Goal: Task Accomplishment & Management: Use online tool/utility

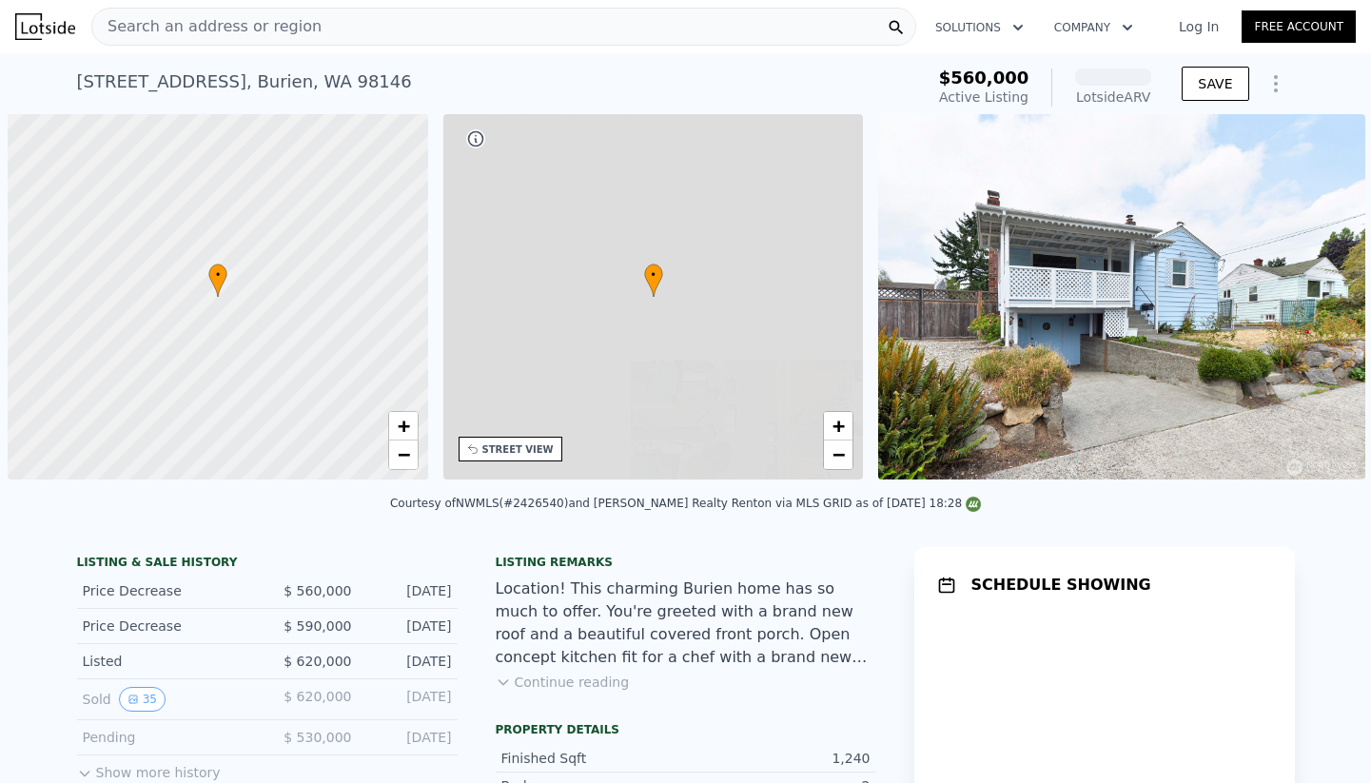
scroll to position [0, 8]
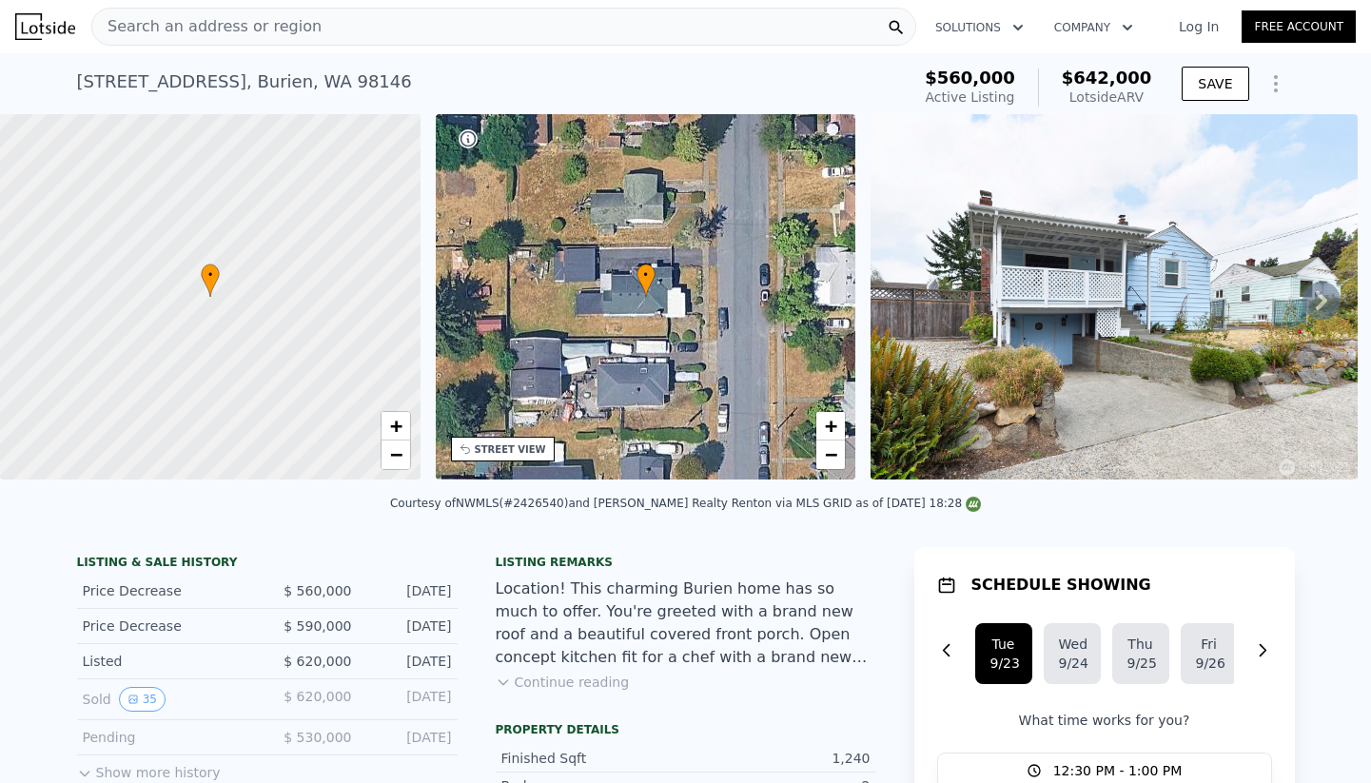
click at [1270, 78] on icon "Show Options" at bounding box center [1275, 83] width 23 height 23
click at [1175, 123] on div "Edit Structure" at bounding box center [1188, 133] width 213 height 38
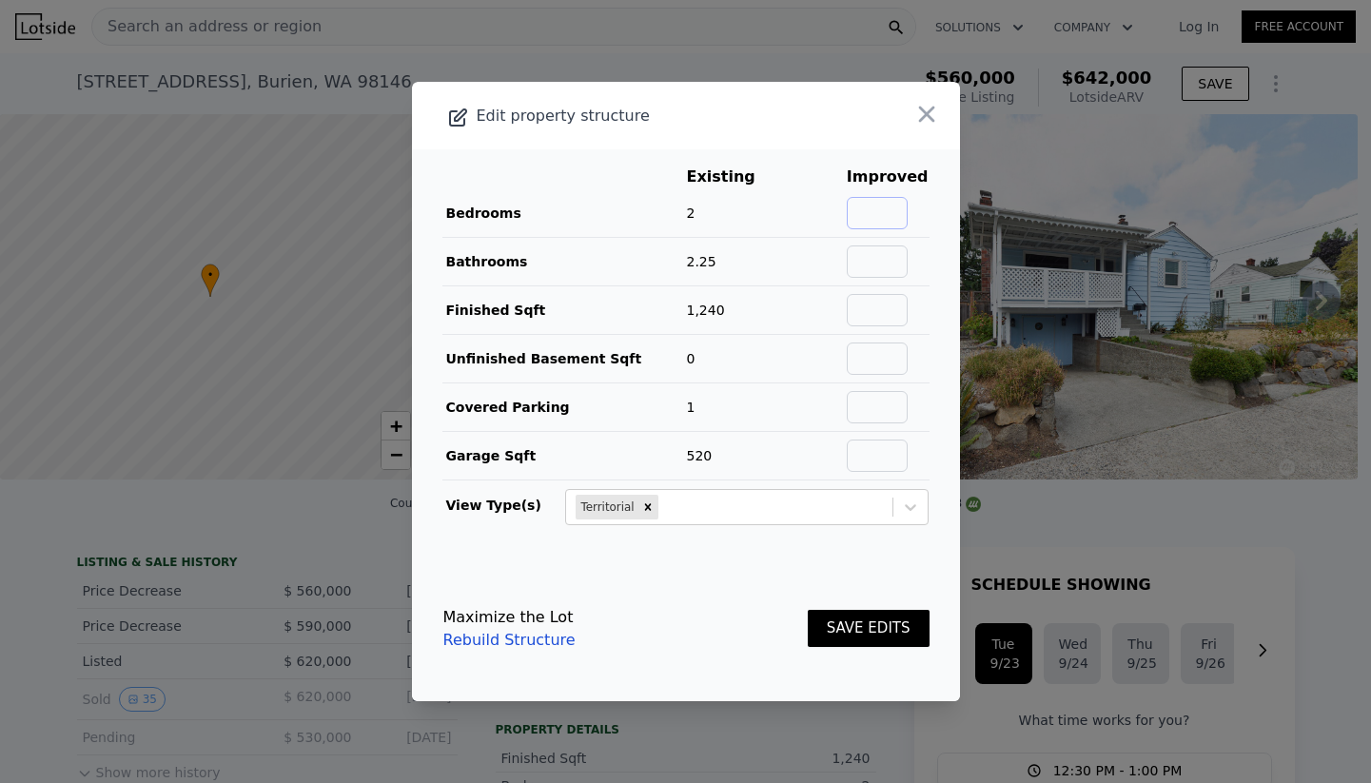
click at [885, 208] on input "text" at bounding box center [877, 213] width 61 height 32
type input "3"
click at [884, 257] on input "text" at bounding box center [877, 261] width 61 height 32
type input "3.25"
click at [881, 314] on input "text" at bounding box center [877, 310] width 61 height 32
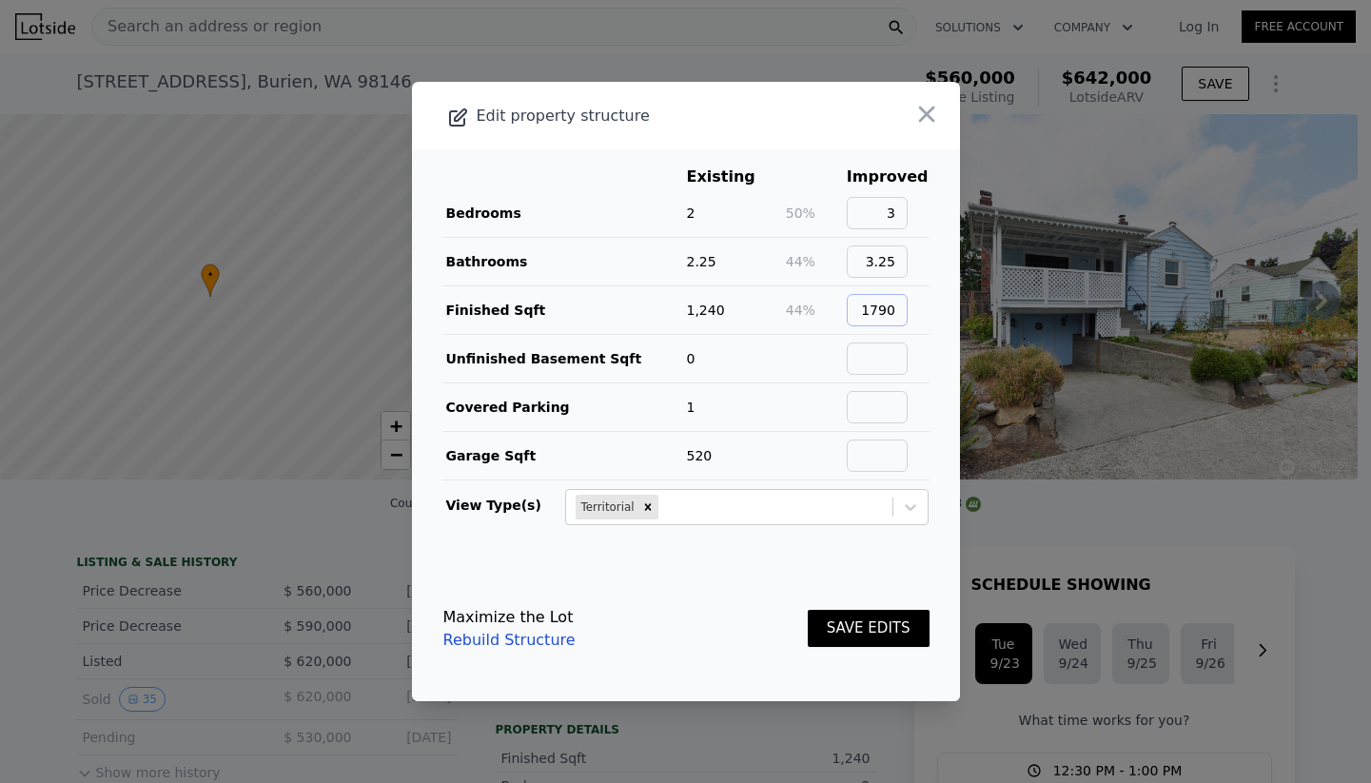
type input "1790"
type input "0"
type input "1"
type input "520"
click at [879, 623] on button "SAVE EDITS" at bounding box center [869, 628] width 122 height 37
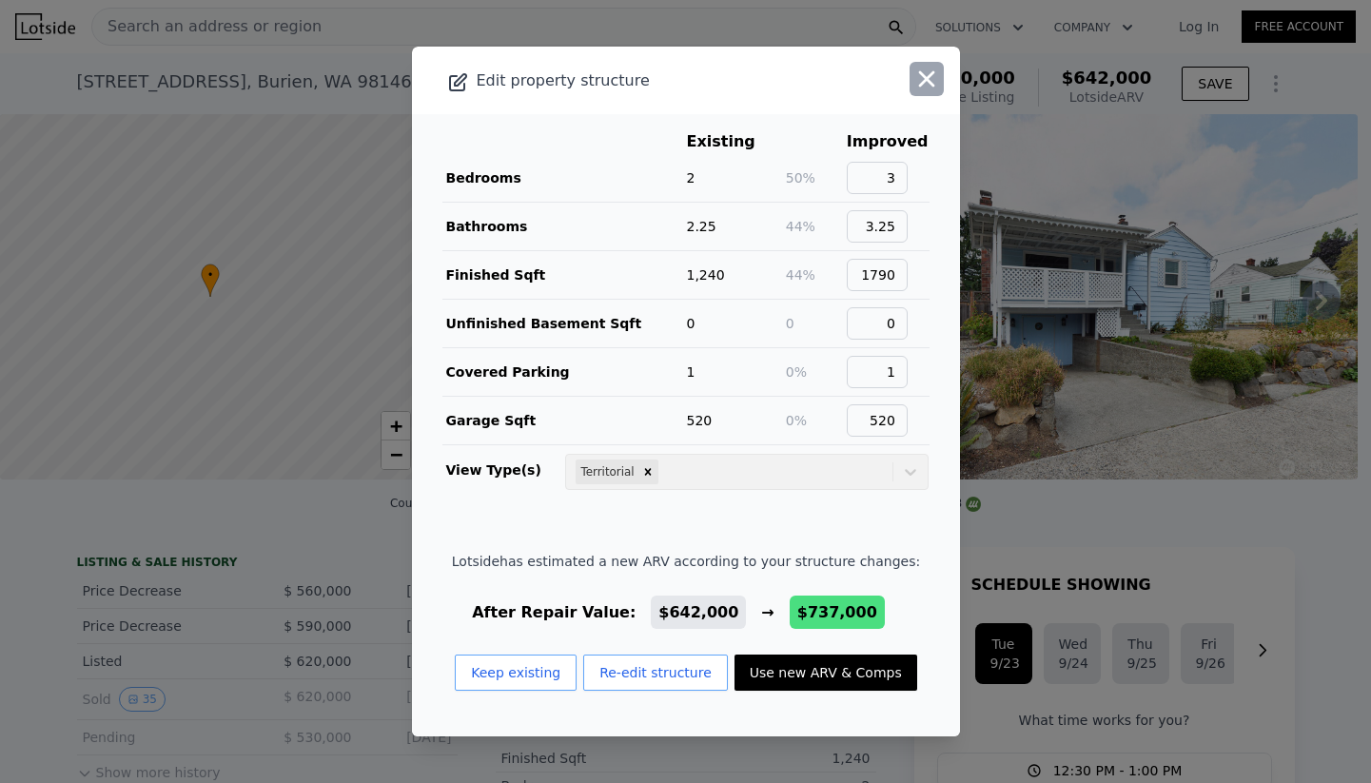
click at [935, 80] on icon "button" at bounding box center [926, 79] width 27 height 27
